Goal: Transaction & Acquisition: Download file/media

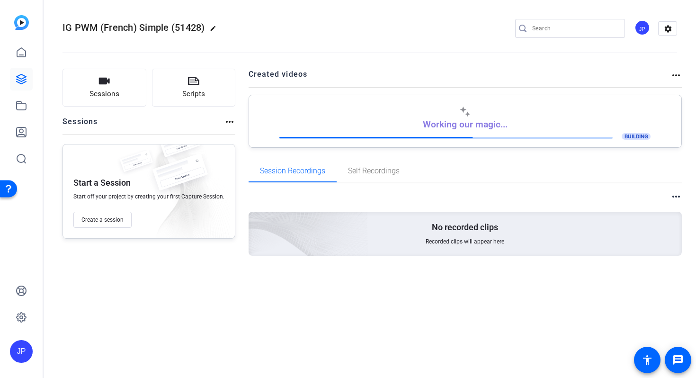
click at [24, 25] on img at bounding box center [21, 22] width 15 height 15
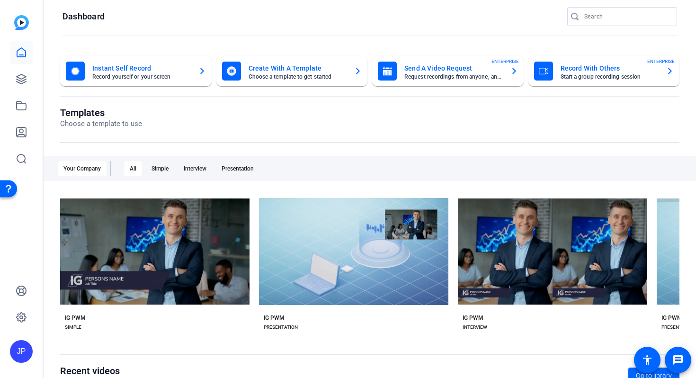
scroll to position [9, 0]
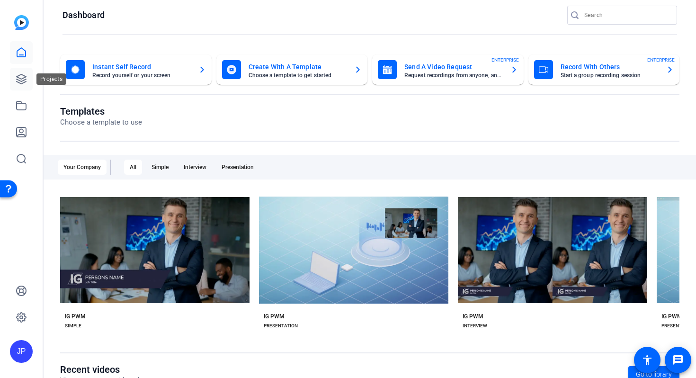
click at [23, 85] on link at bounding box center [21, 79] width 23 height 23
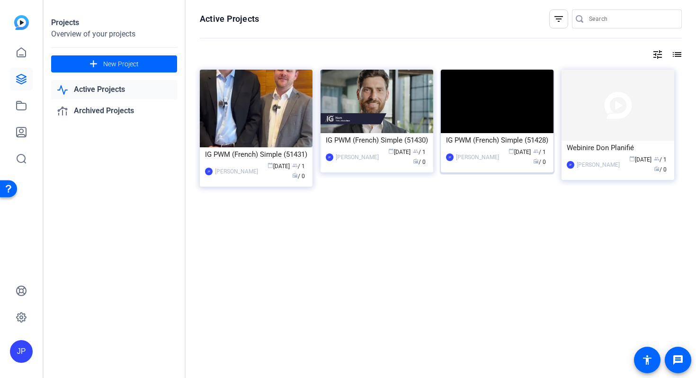
click at [494, 147] on div "IG PWM (French) Simple (51428)" at bounding box center [497, 140] width 102 height 14
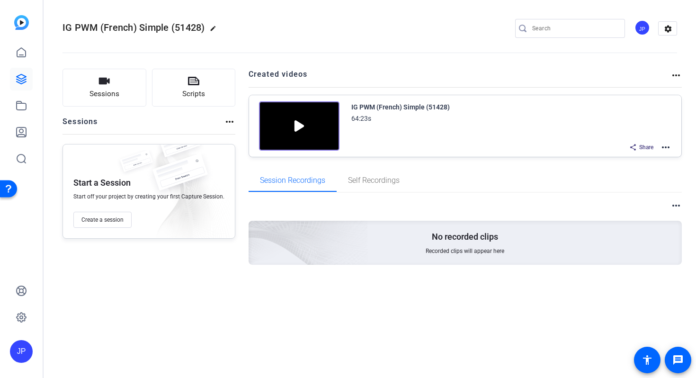
click at [297, 129] on img at bounding box center [299, 125] width 80 height 49
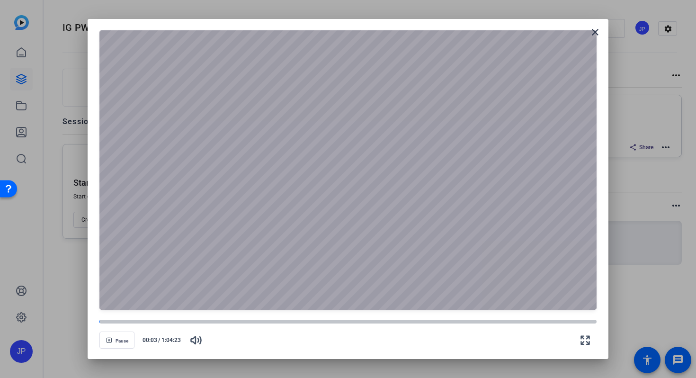
drag, startPoint x: 585, startPoint y: 344, endPoint x: 584, endPoint y: 402, distance: 57.7
click at [585, 344] on icon "button" at bounding box center [584, 339] width 11 height 11
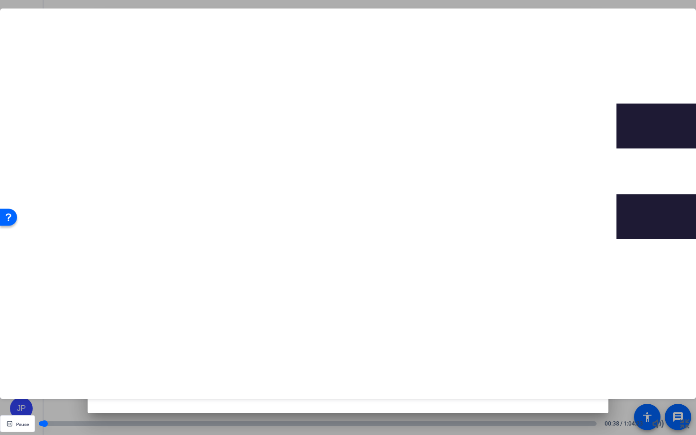
click at [53, 377] on div at bounding box center [317, 424] width 557 height 5
click at [92, 377] on div at bounding box center [317, 424] width 557 height 5
click at [115, 377] on div at bounding box center [317, 424] width 557 height 5
drag, startPoint x: 148, startPoint y: 425, endPoint x: 175, endPoint y: 428, distance: 27.1
click at [148, 377] on div at bounding box center [317, 424] width 557 height 4
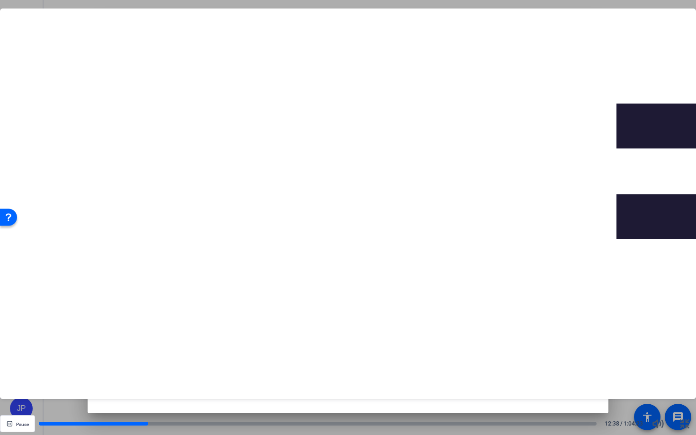
click at [255, 377] on div "Pause 12:38 / 1:04:23" at bounding box center [348, 424] width 696 height 23
drag, startPoint x: 194, startPoint y: 424, endPoint x: 227, endPoint y: 424, distance: 33.1
click at [194, 377] on div at bounding box center [317, 424] width 557 height 5
click at [279, 377] on div at bounding box center [317, 424] width 557 height 5
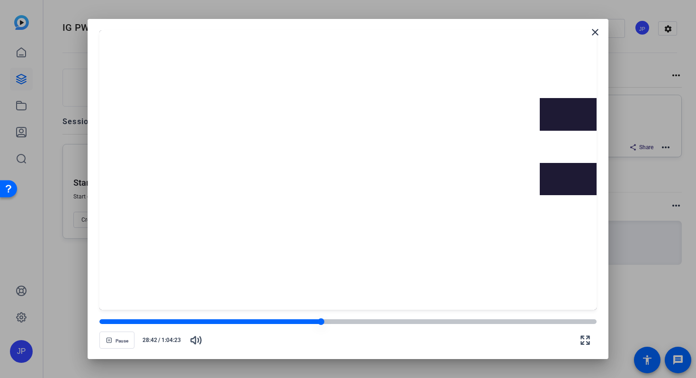
click at [432, 325] on div "Pause 28:42 / 1:04:23" at bounding box center [347, 334] width 496 height 33
click at [431, 322] on div at bounding box center [347, 321] width 496 height 5
click at [444, 319] on div at bounding box center [347, 321] width 496 height 5
drag, startPoint x: 476, startPoint y: 320, endPoint x: 484, endPoint y: 321, distance: 8.5
click at [476, 320] on div at bounding box center [347, 321] width 496 height 5
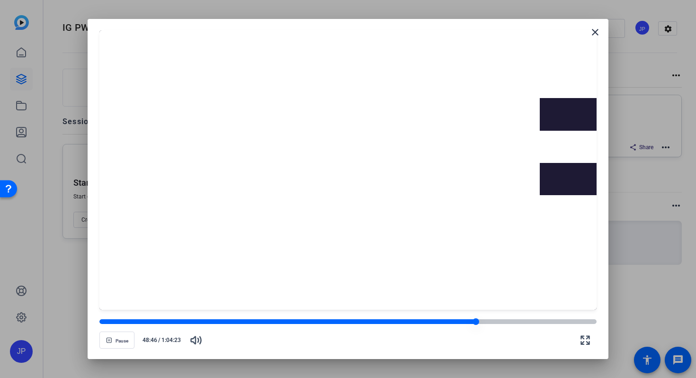
click at [499, 321] on div at bounding box center [347, 321] width 496 height 5
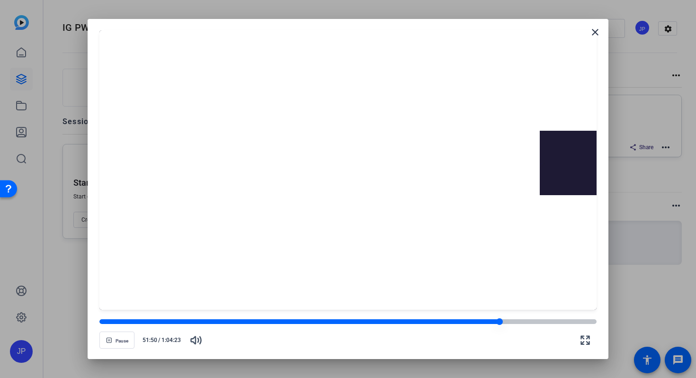
drag, startPoint x: 519, startPoint y: 321, endPoint x: 527, endPoint y: 320, distance: 8.5
click at [519, 321] on div at bounding box center [347, 321] width 496 height 5
drag, startPoint x: 535, startPoint y: 321, endPoint x: 561, endPoint y: 321, distance: 26.0
click at [535, 321] on div at bounding box center [347, 321] width 496 height 5
click at [564, 321] on div at bounding box center [347, 321] width 496 height 5
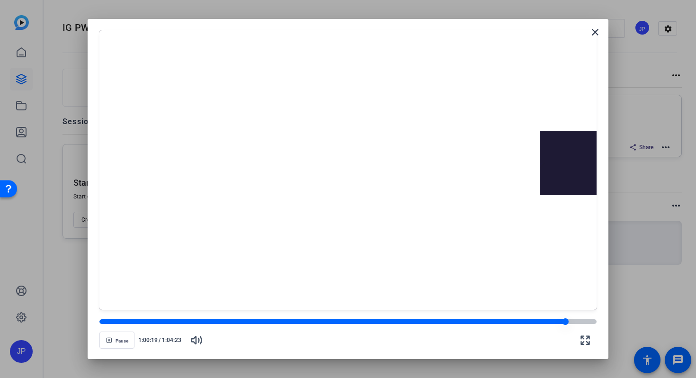
click at [576, 321] on div at bounding box center [347, 321] width 496 height 5
click at [583, 339] on icon "button" at bounding box center [585, 340] width 8 height 8
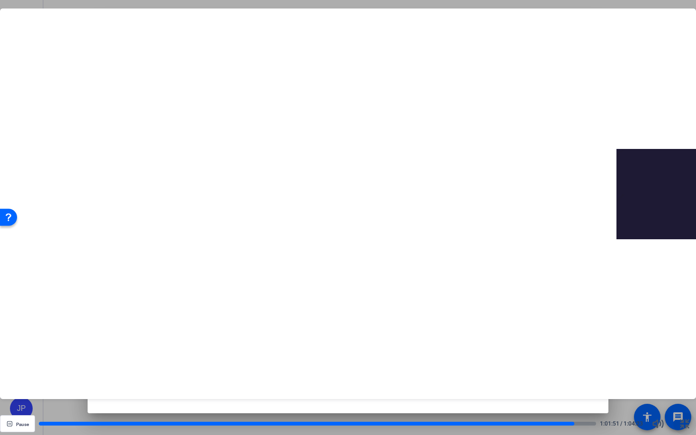
click at [491, 291] on div at bounding box center [348, 204] width 696 height 391
click at [686, 377] on icon "button" at bounding box center [684, 423] width 11 height 11
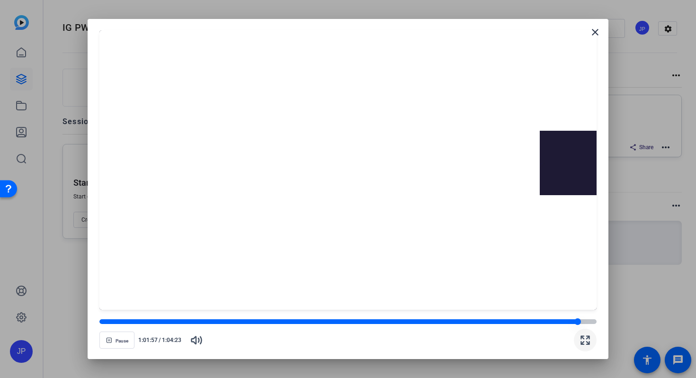
click at [586, 321] on div at bounding box center [347, 321] width 496 height 5
click at [591, 321] on div at bounding box center [347, 321] width 496 height 5
click at [593, 321] on div at bounding box center [594, 321] width 8 height 8
click at [593, 322] on div at bounding box center [594, 321] width 8 height 8
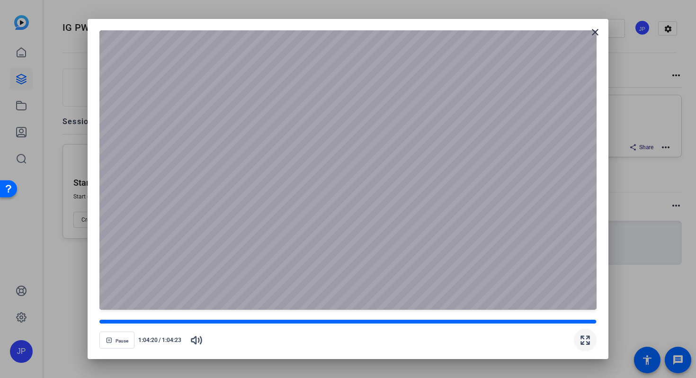
click at [639, 302] on div at bounding box center [348, 189] width 696 height 378
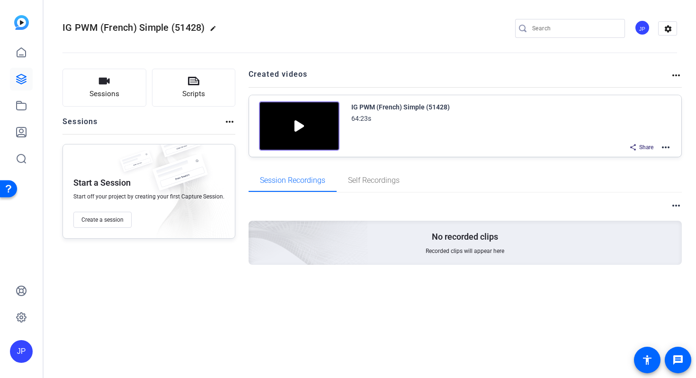
click at [663, 150] on mat-icon "more_horiz" at bounding box center [665, 146] width 11 height 11
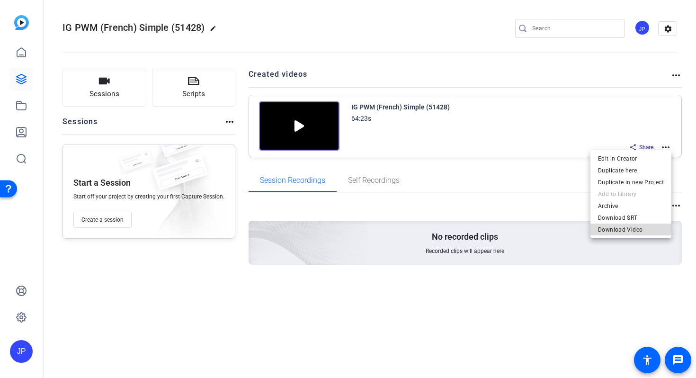
click at [620, 227] on span "Download Video" at bounding box center [631, 229] width 66 height 11
